Goal: Obtain resource: Obtain resource

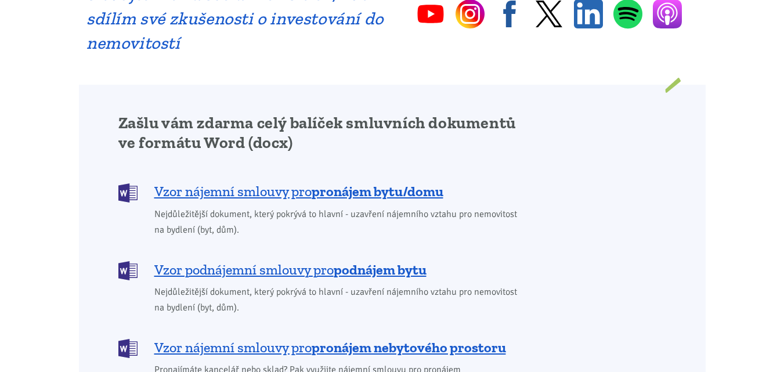
scroll to position [929, 0]
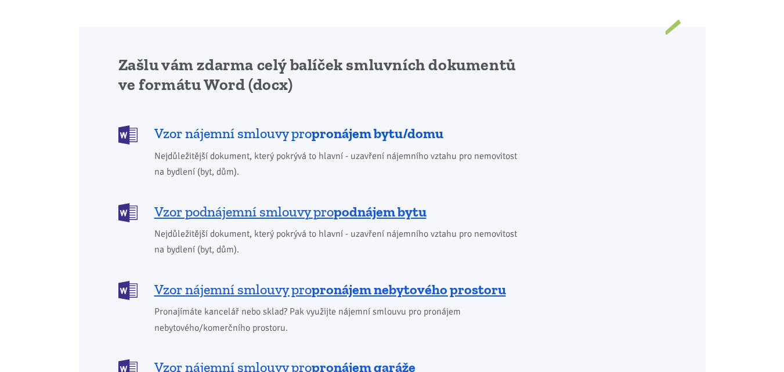
click at [279, 124] on span "Vzor nájemní smlouvy pro pronájem bytu/domu" at bounding box center [298, 133] width 289 height 19
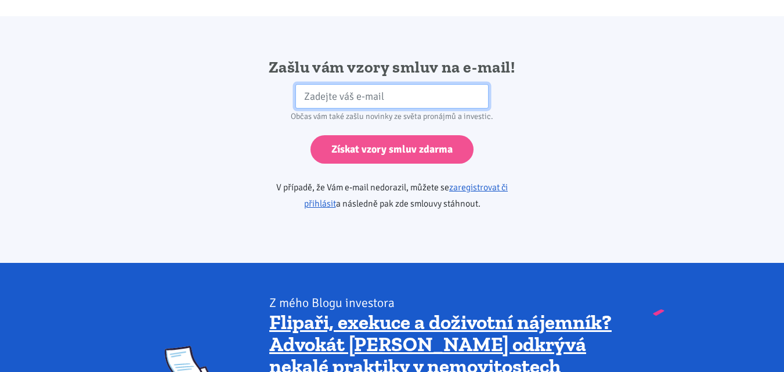
click at [315, 84] on input "email" at bounding box center [392, 96] width 193 height 25
type input "[EMAIL_ADDRESS][DOMAIN_NAME]"
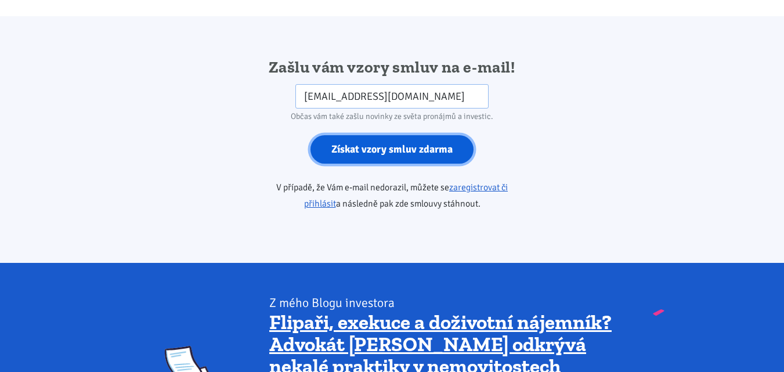
click at [387, 135] on input "Získat vzory smluv zdarma" at bounding box center [392, 149] width 163 height 28
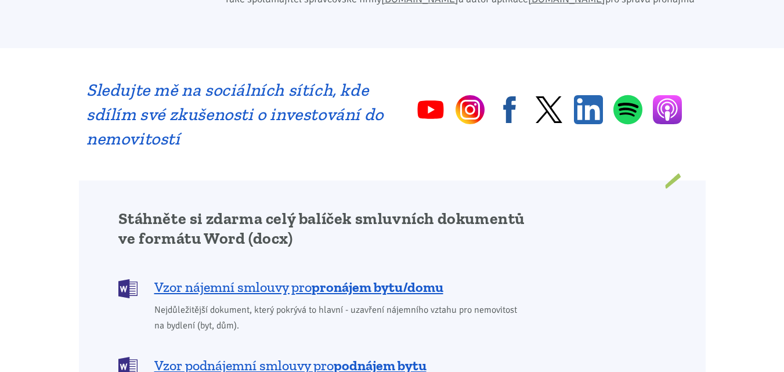
scroll to position [929, 0]
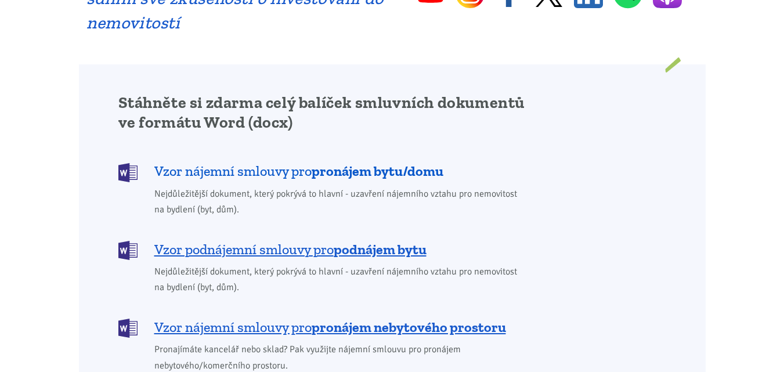
click at [286, 162] on span "Vzor nájemní smlouvy pro pronájem bytu/domu" at bounding box center [298, 171] width 289 height 19
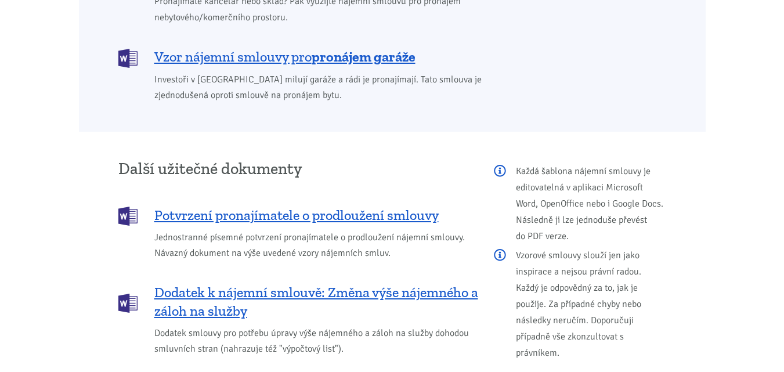
scroll to position [1336, 0]
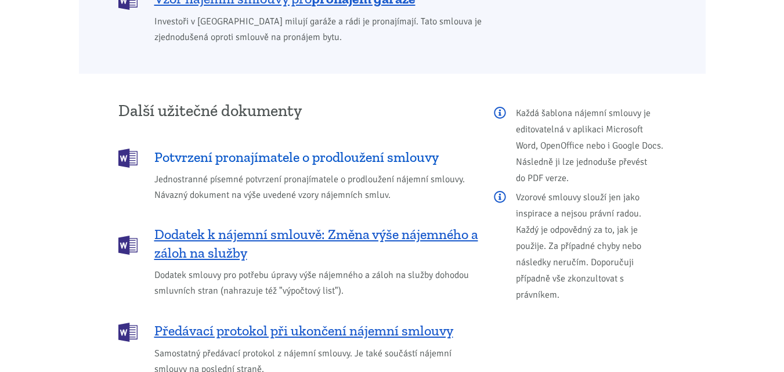
click at [268, 148] on span "Potvrzení pronajímatele o prodloužení smlouvy" at bounding box center [296, 157] width 285 height 19
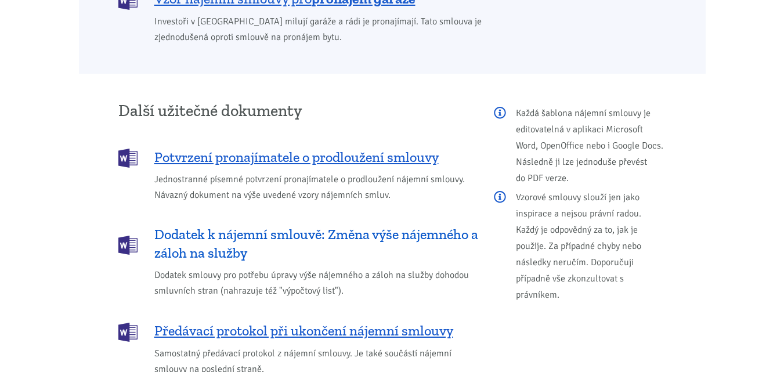
click at [225, 225] on span "Dodatek k nájemní smlouvě: Změna výše nájemného a záloh na služby" at bounding box center [316, 243] width 324 height 37
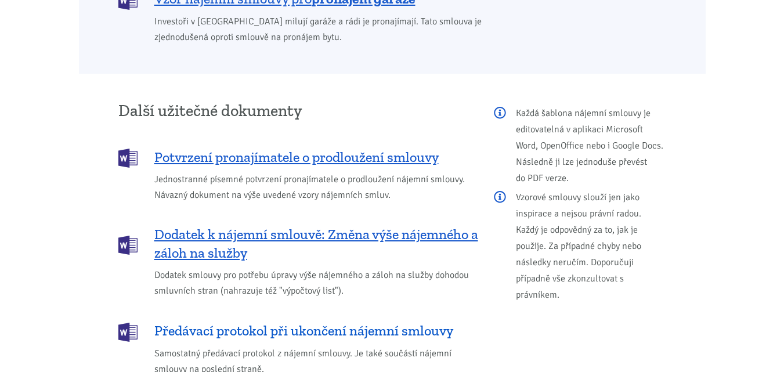
click at [319, 322] on span "Předávací protokol při ukončení nájemní smlouvy" at bounding box center [303, 331] width 299 height 19
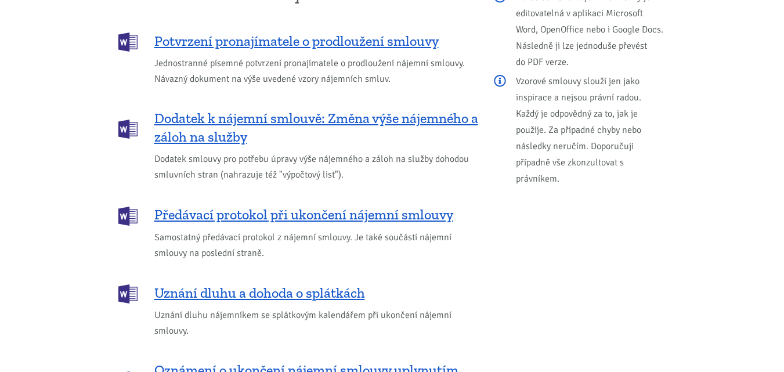
scroll to position [1510, 0]
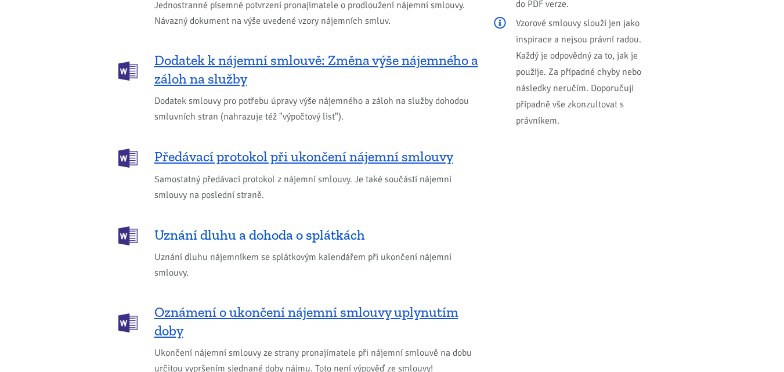
click at [315, 226] on span "Uznání dluhu a dohoda o splátkách" at bounding box center [259, 235] width 211 height 19
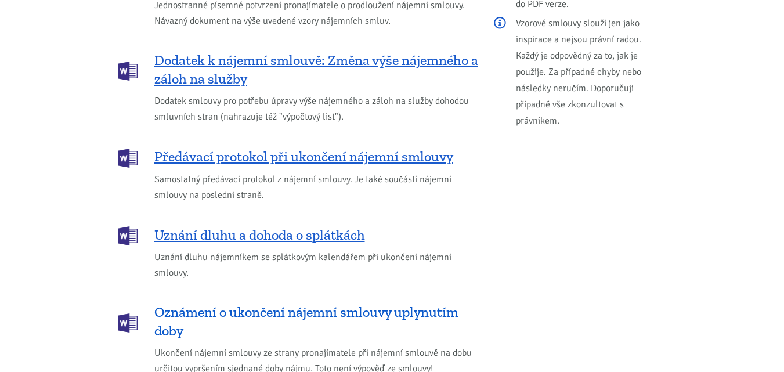
click at [386, 303] on span "Oznámení o ukončení nájemní smlouvy uplynutím doby" at bounding box center [316, 321] width 324 height 37
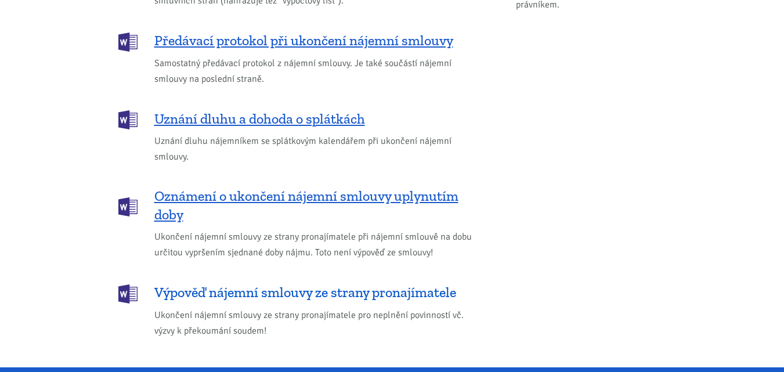
click at [362, 283] on span "Výpověď nájemní smlouvy ze strany pronajímatele" at bounding box center [305, 292] width 302 height 19
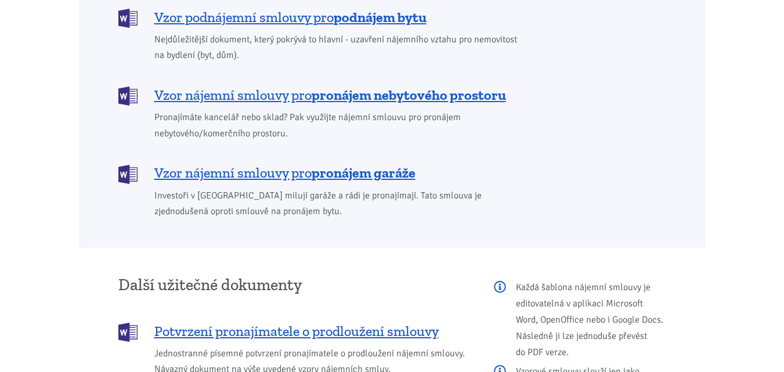
scroll to position [1045, 0]
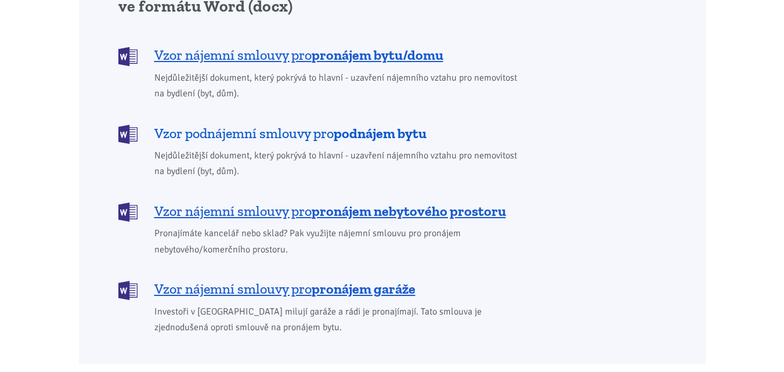
click at [373, 125] on b "podnájem bytu" at bounding box center [380, 133] width 93 height 17
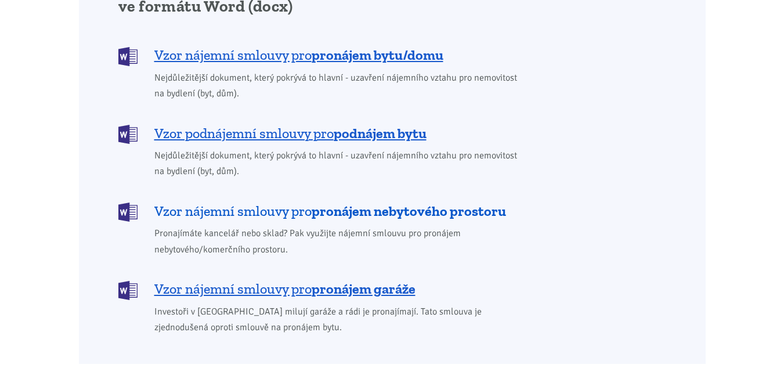
click at [408, 203] on b "pronájem nebytového prostoru" at bounding box center [409, 211] width 195 height 17
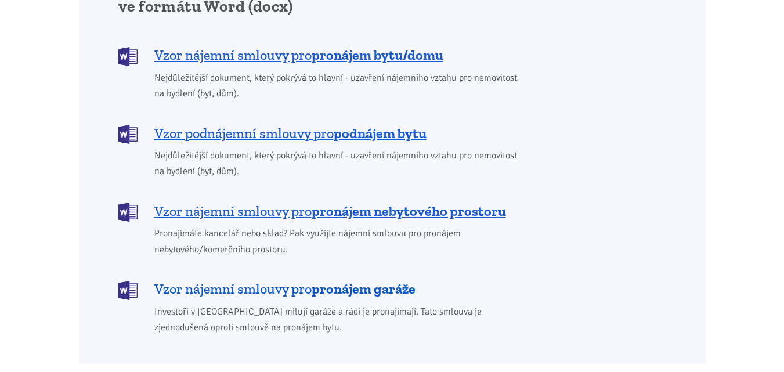
click at [397, 280] on b "pronájem garáže" at bounding box center [364, 288] width 104 height 17
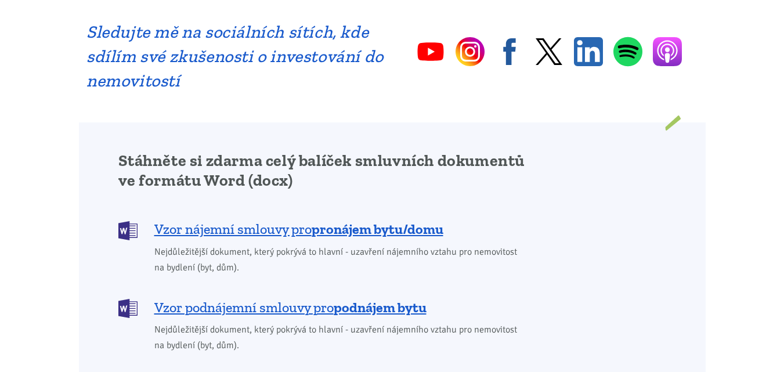
scroll to position [929, 0]
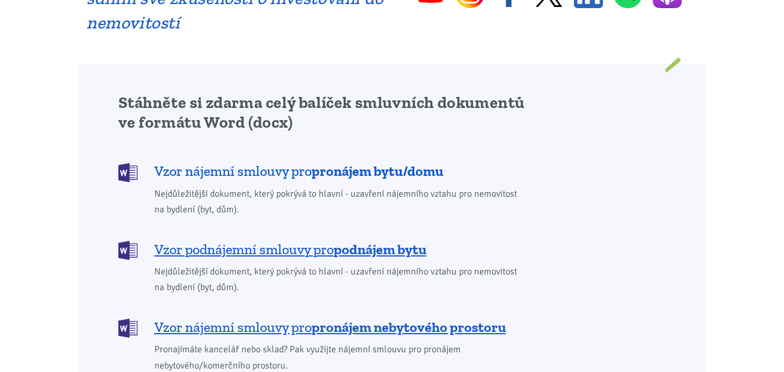
click at [323, 163] on b "pronájem bytu/domu" at bounding box center [378, 171] width 132 height 17
